Goal: Task Accomplishment & Management: Complete application form

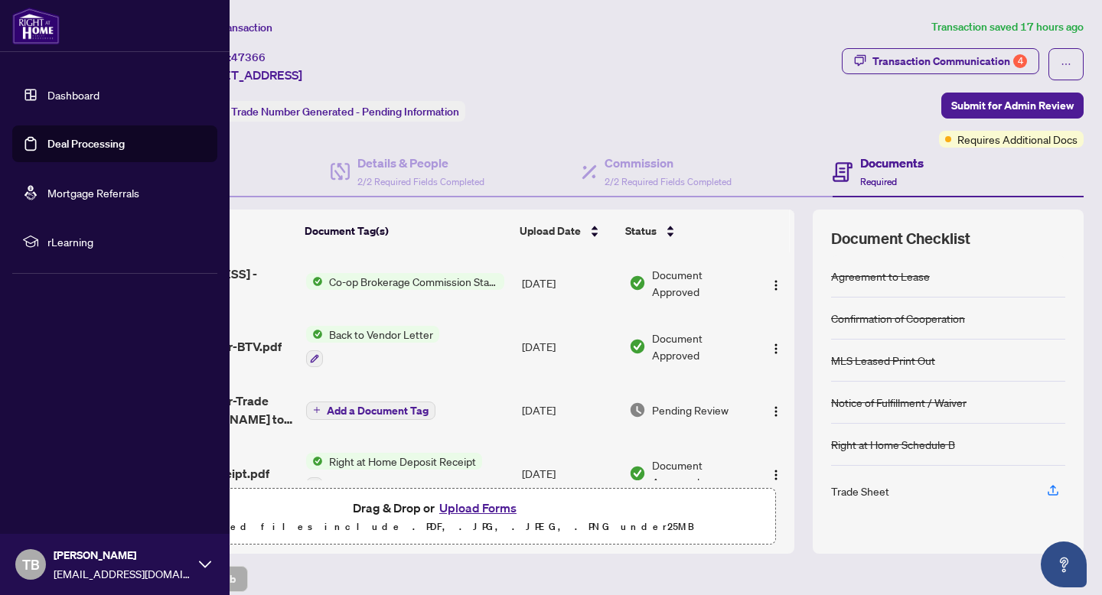
click at [47, 98] on link "Dashboard" at bounding box center [73, 95] width 52 height 14
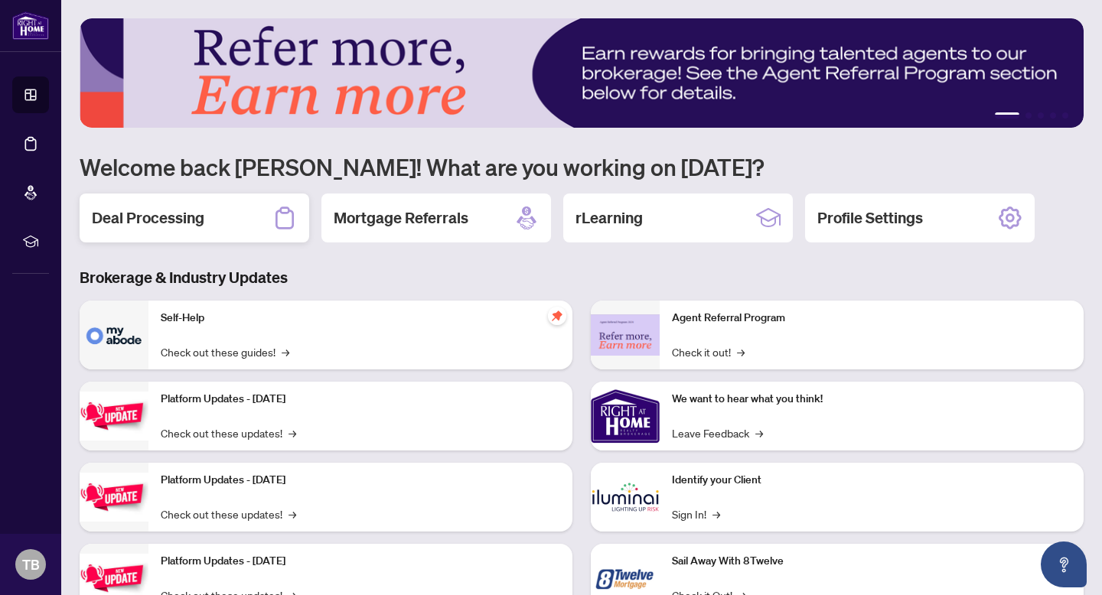
click at [174, 217] on h2 "Deal Processing" at bounding box center [148, 217] width 113 height 21
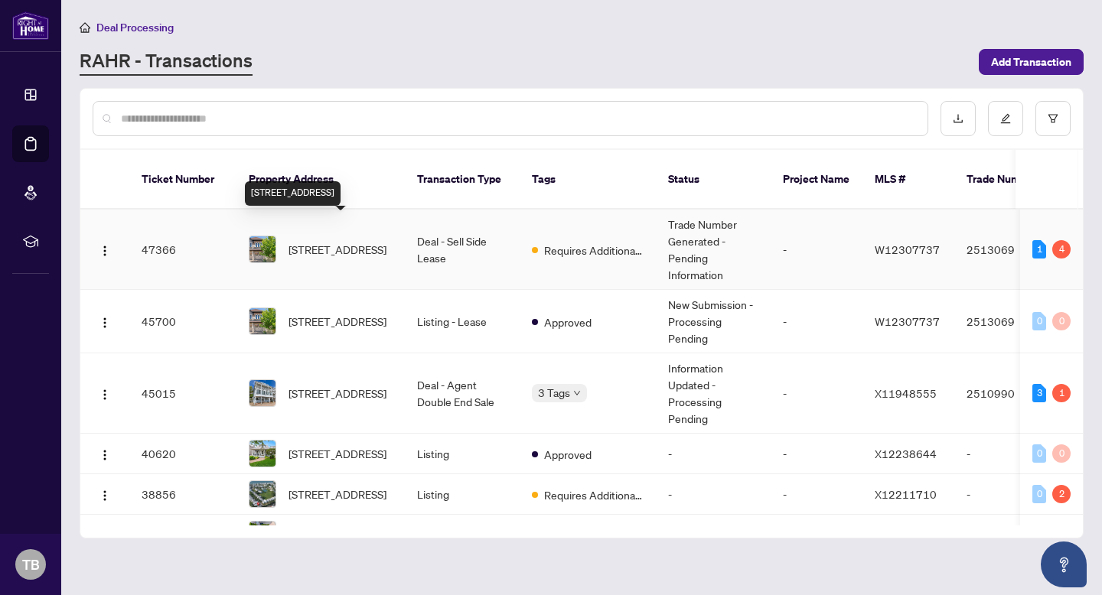
click at [330, 241] on span "[STREET_ADDRESS]" at bounding box center [338, 249] width 98 height 17
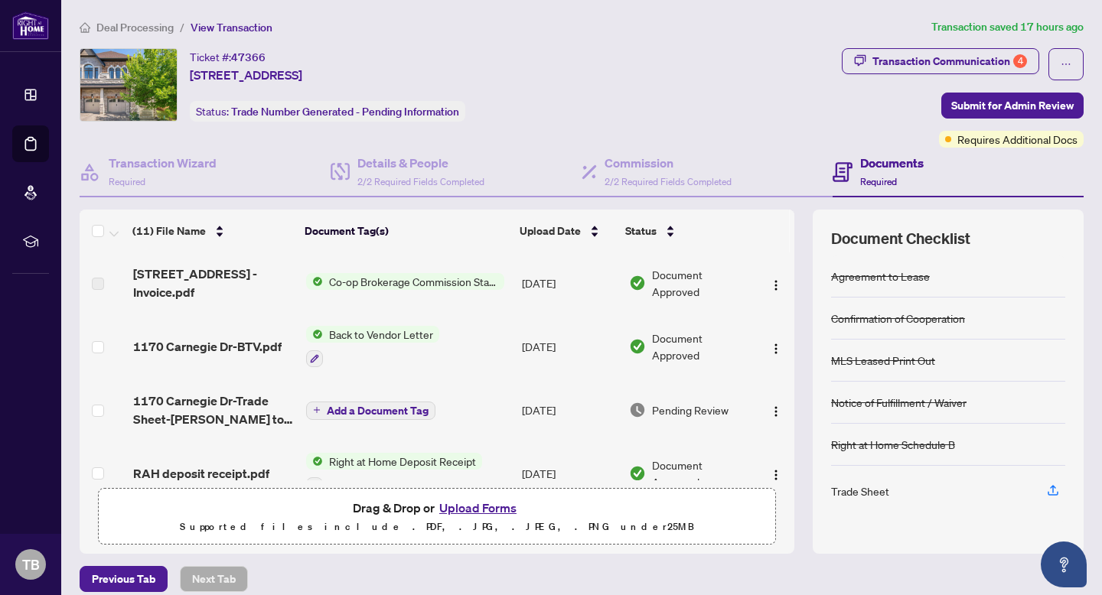
click at [470, 502] on button "Upload Forms" at bounding box center [478, 508] width 86 height 20
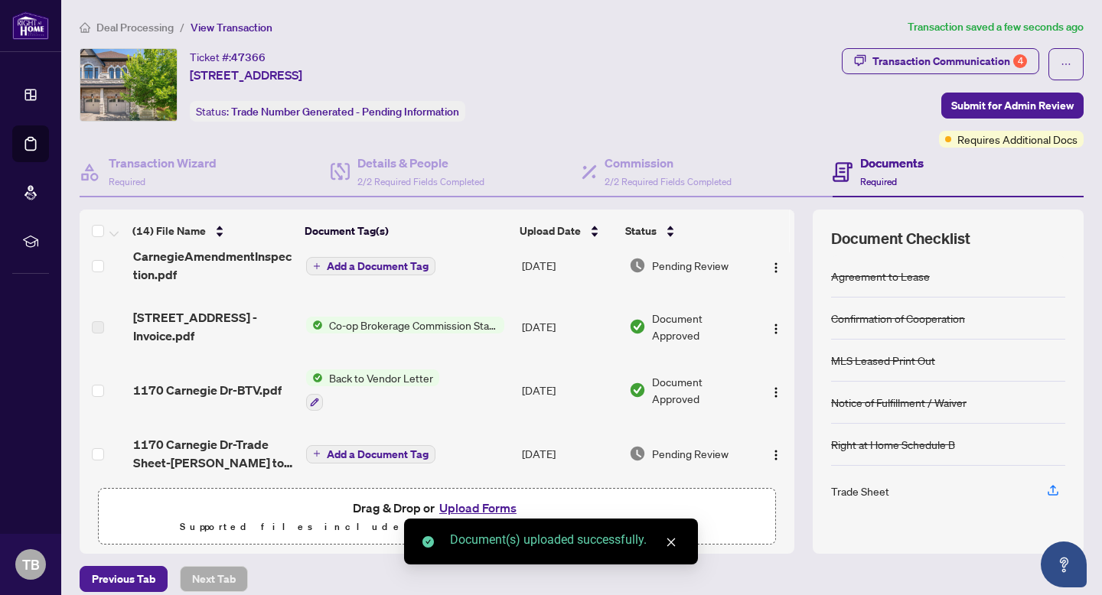
scroll to position [129, 0]
click at [475, 510] on button "Upload Forms" at bounding box center [478, 508] width 86 height 20
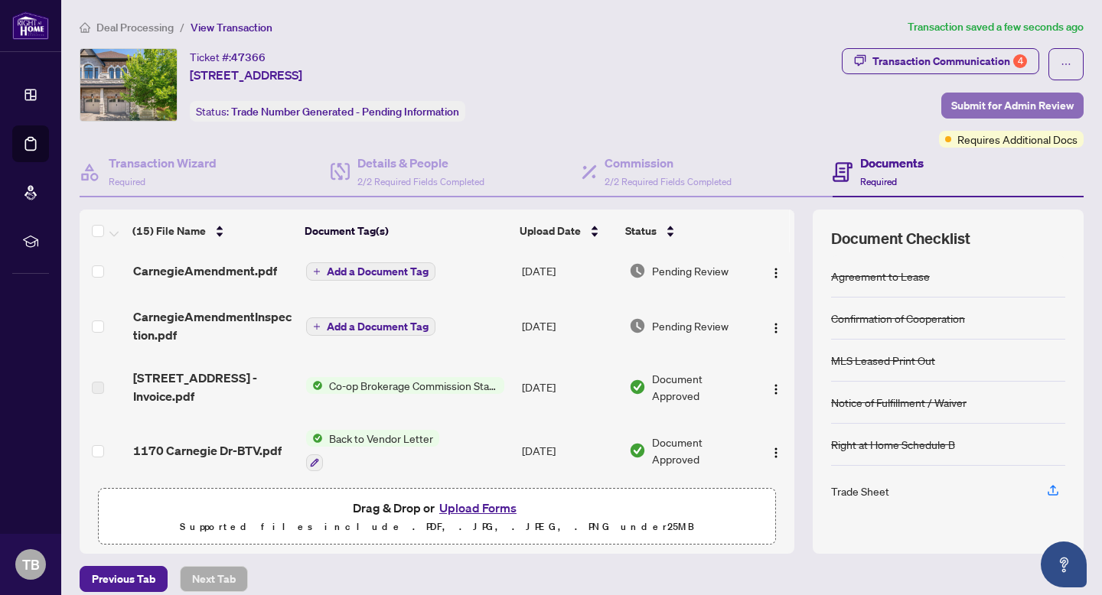
click at [998, 103] on span "Submit for Admin Review" at bounding box center [1012, 105] width 122 height 24
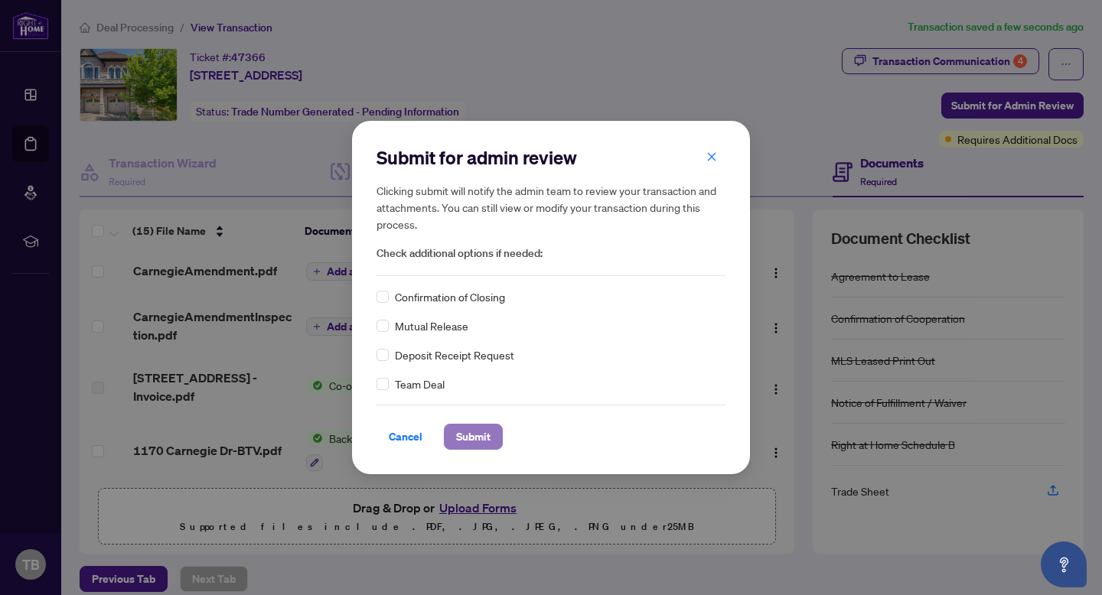
click at [467, 432] on span "Submit" at bounding box center [473, 437] width 34 height 24
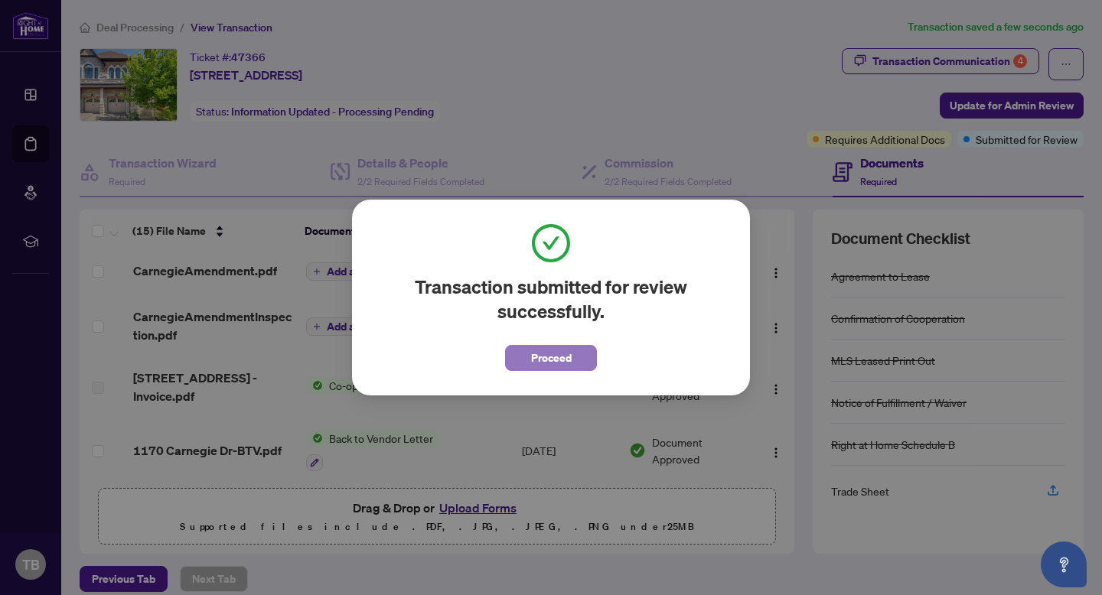
click at [563, 360] on span "Proceed" at bounding box center [551, 358] width 41 height 24
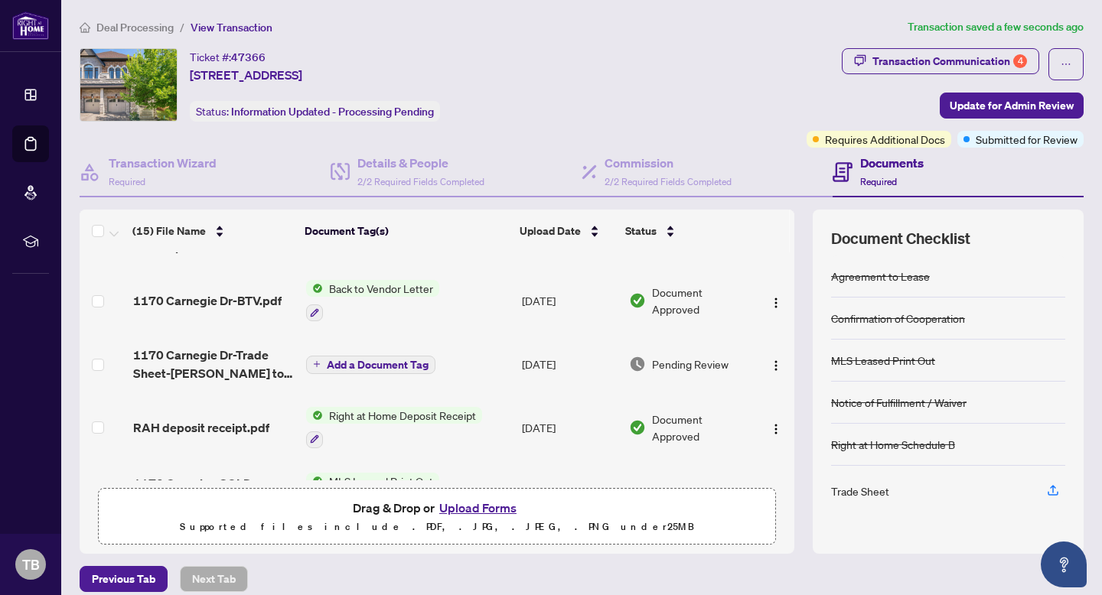
scroll to position [280, 0]
click at [680, 295] on span "Document Approved" at bounding box center [701, 299] width 99 height 34
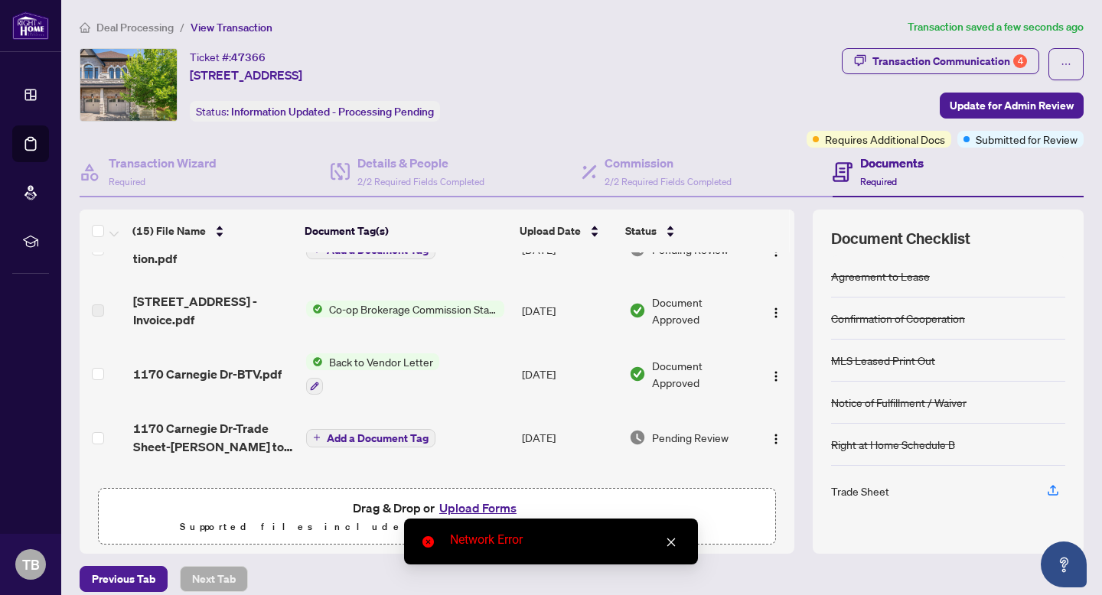
scroll to position [230, 0]
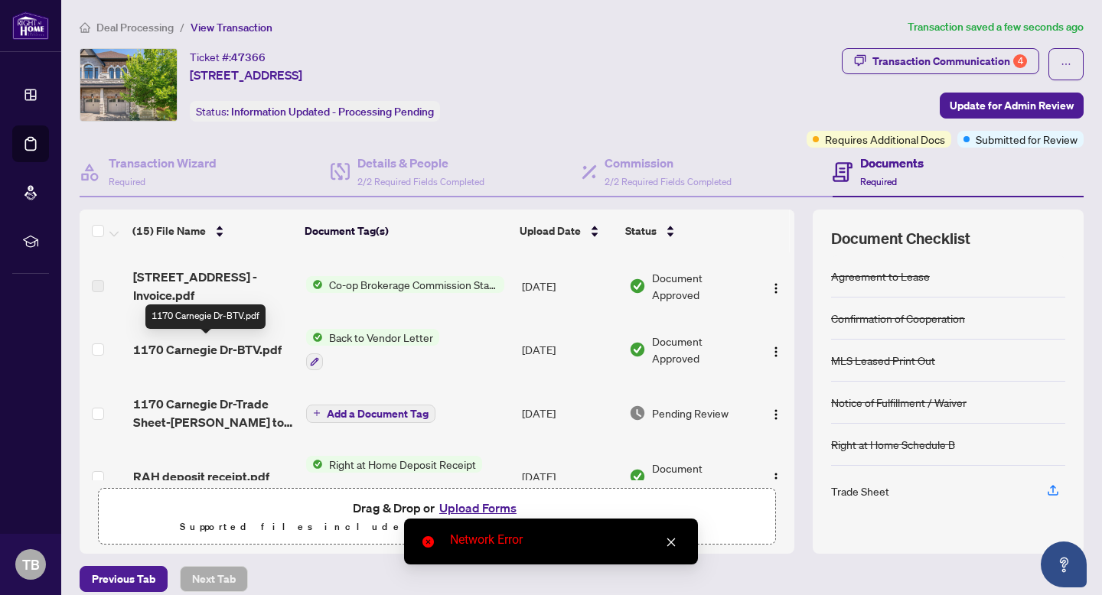
click at [244, 350] on span "1170 Carnegie Dr-BTV.pdf" at bounding box center [207, 350] width 148 height 18
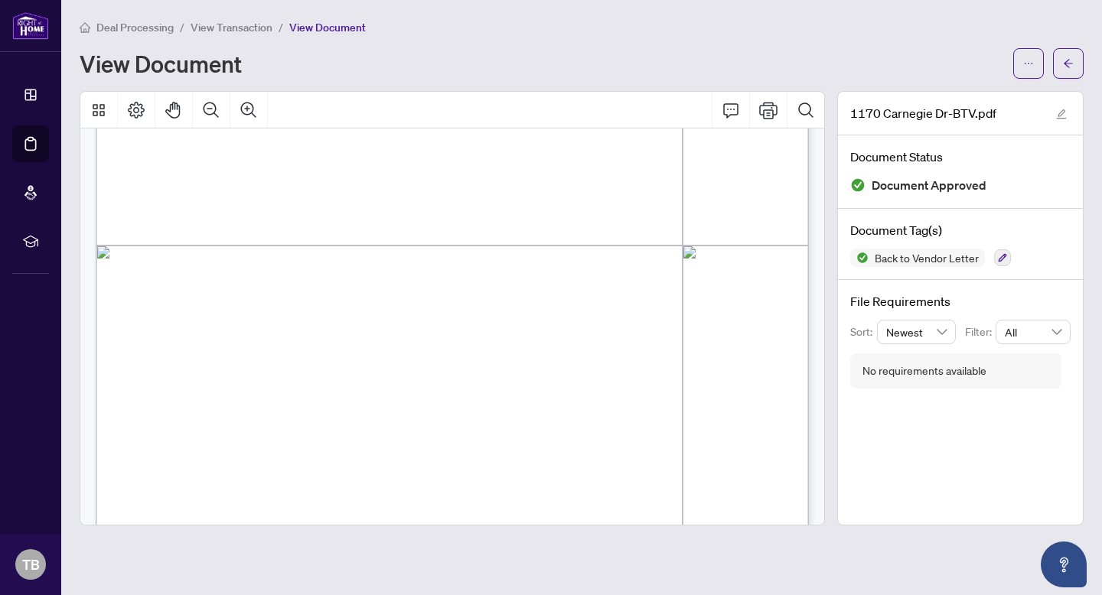
scroll to position [557, 0]
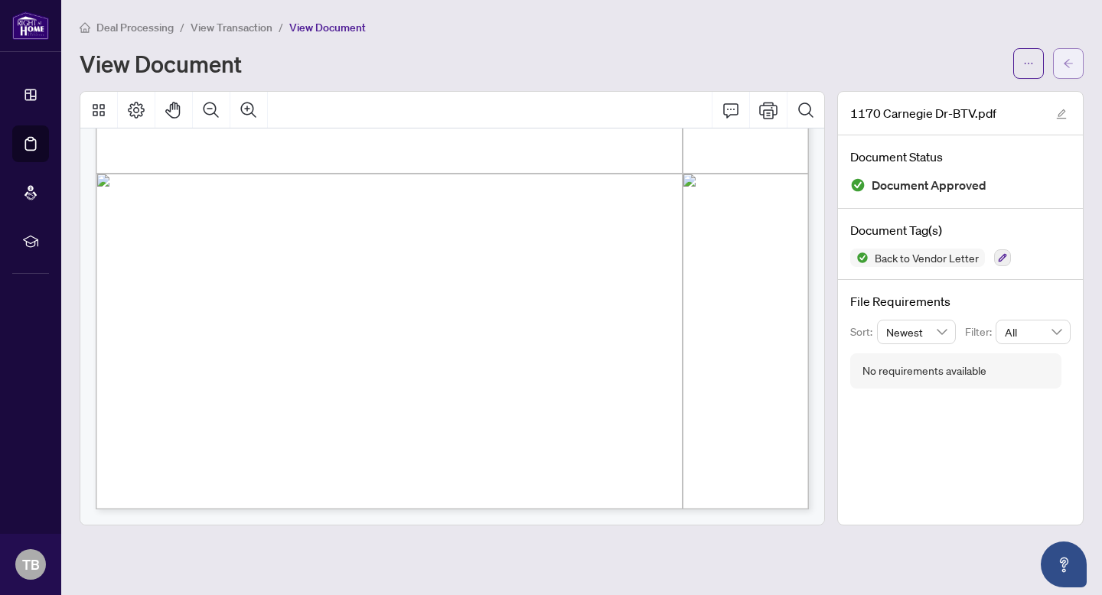
click at [1066, 58] on icon "arrow-left" at bounding box center [1068, 63] width 11 height 11
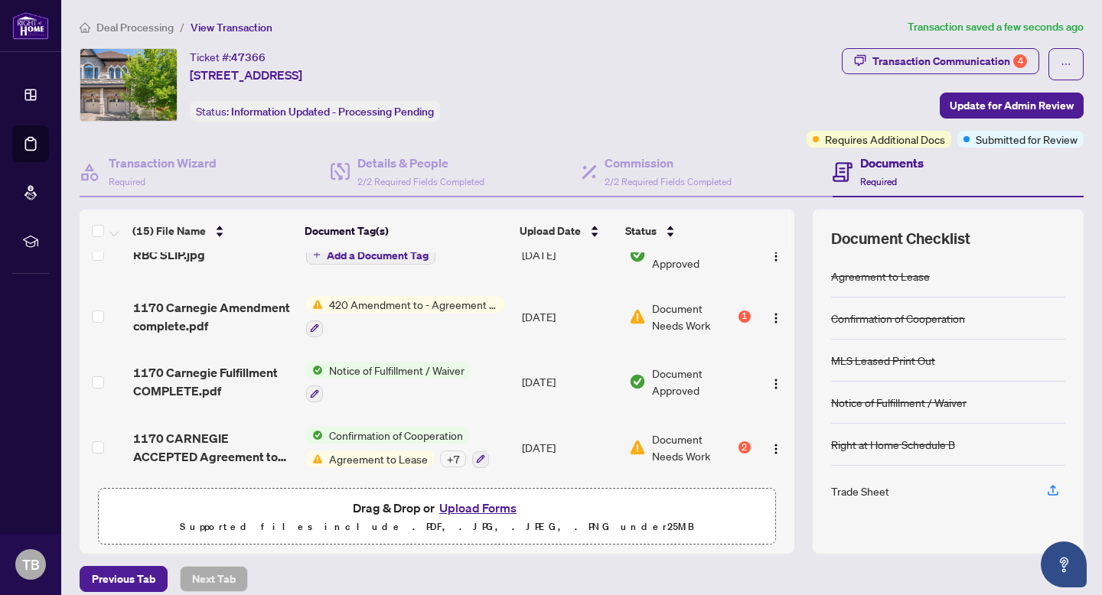
scroll to position [67, 0]
